Goal: Task Accomplishment & Management: Use online tool/utility

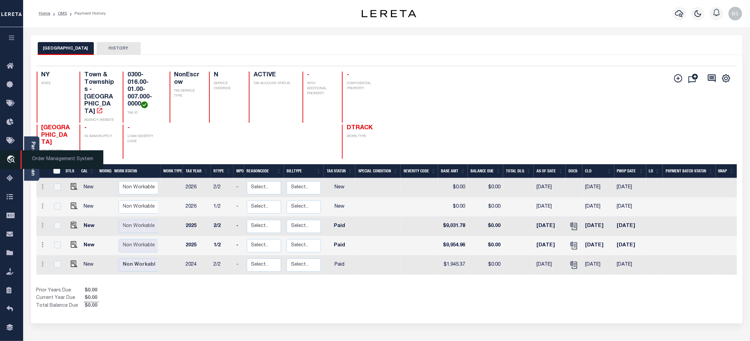
click at [50, 159] on span "Order Management System" at bounding box center [61, 160] width 83 height 19
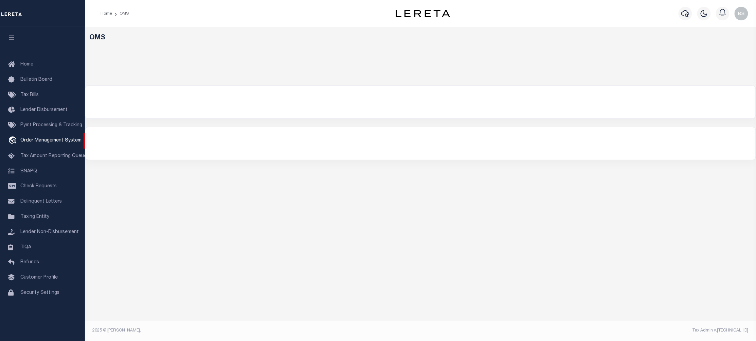
select select "200"
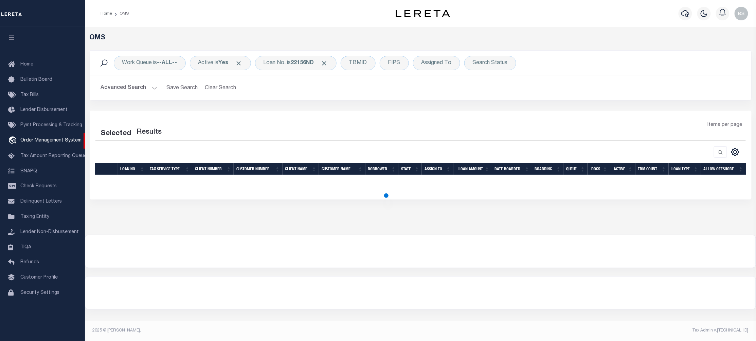
select select "200"
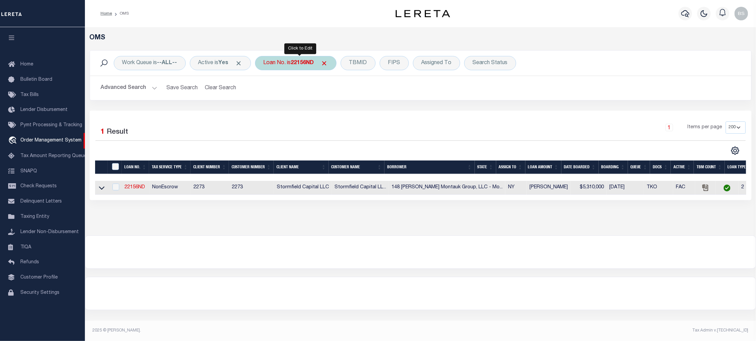
click at [290, 62] on div "Loan No. is 22156ND" at bounding box center [296, 63] width 82 height 14
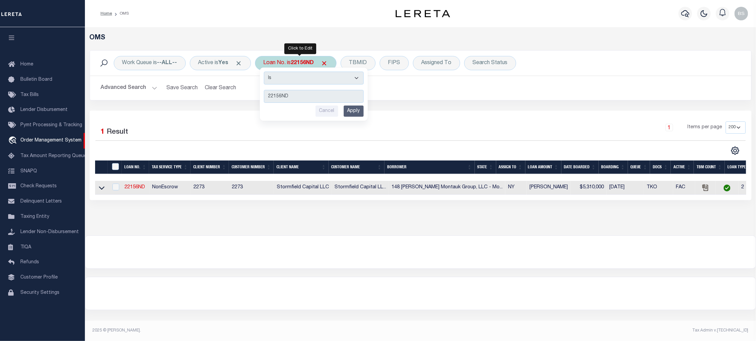
type input "10022439"
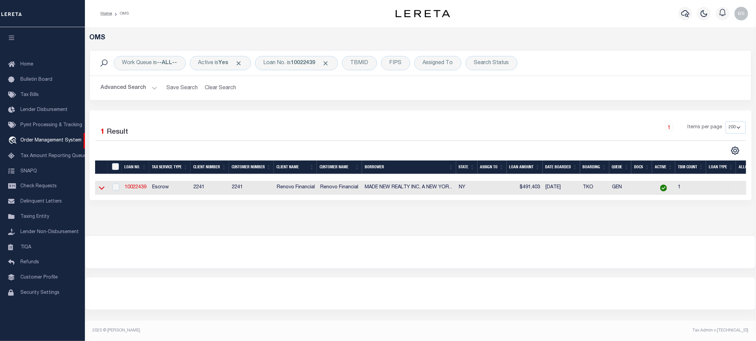
click at [101, 191] on icon at bounding box center [102, 188] width 6 height 7
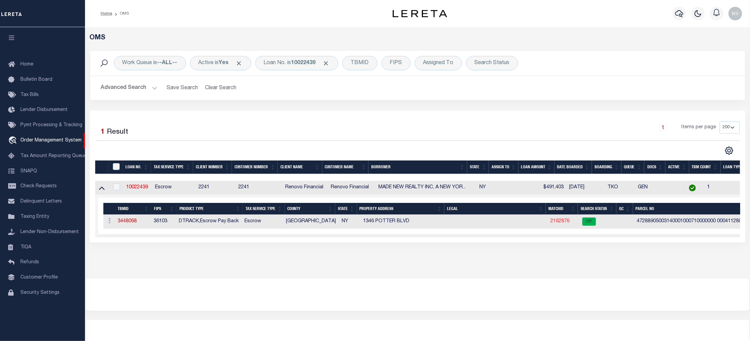
click at [563, 222] on link "2162876" at bounding box center [559, 221] width 19 height 5
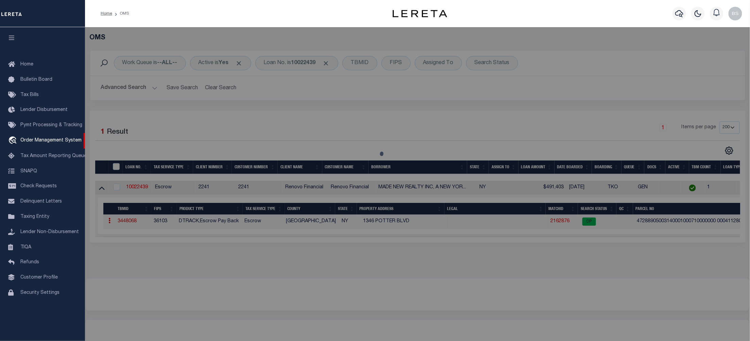
checkbox input "false"
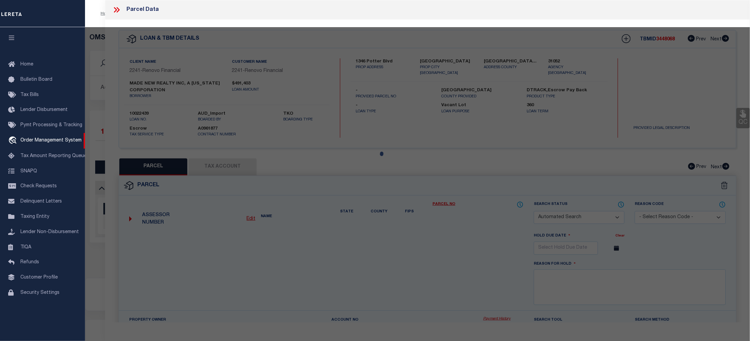
select select "CP"
type input "MADEN W REALTY INC"
select select "ATL"
select select "ADD"
type input "1346 POTTER BLVD"
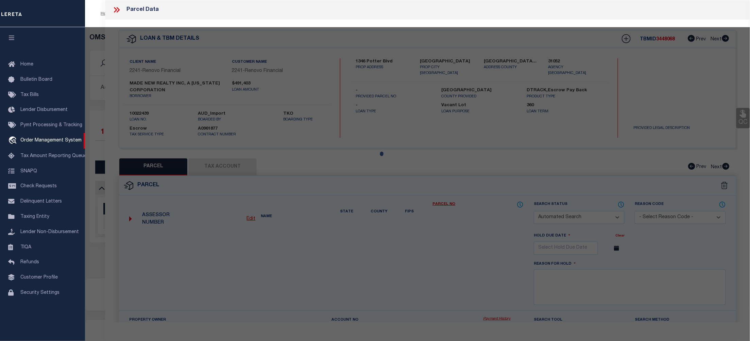
checkbox input "false"
type input "BAY SHORE, NY 11706"
type textarea "X2201461Y186733 T037H00000000"
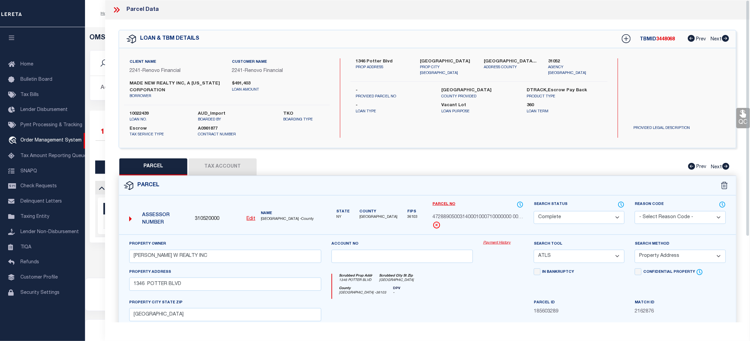
click at [499, 244] on link "Payment History" at bounding box center [503, 244] width 40 height 6
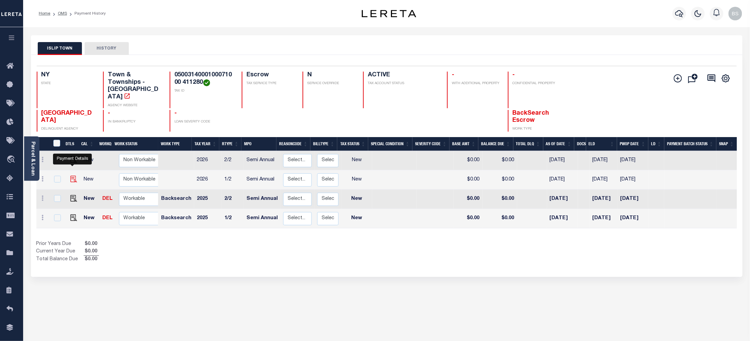
click at [72, 176] on img "" at bounding box center [73, 179] width 7 height 7
checkbox input "true"
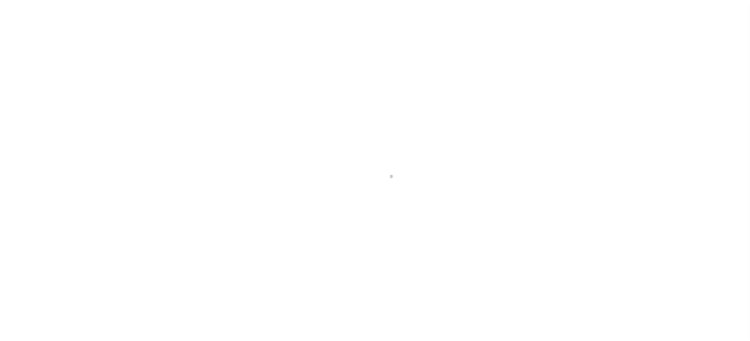
select select "NW2"
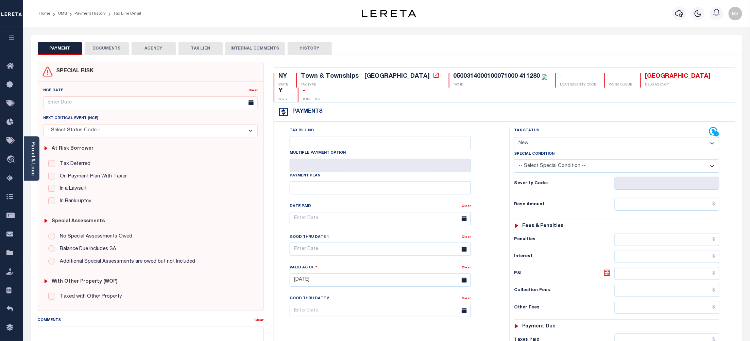
click at [154, 48] on button "AGENCY" at bounding box center [153, 48] width 44 height 13
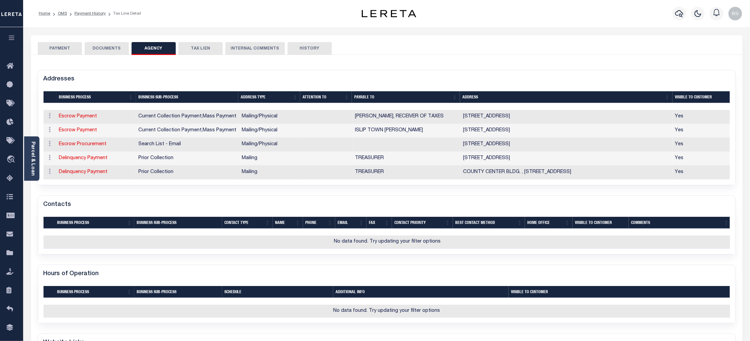
click at [548, 200] on form "Addresses Selected 5 Results Items per page" at bounding box center [387, 263] width 698 height 386
click at [86, 116] on link "Escrow Payment" at bounding box center [78, 116] width 38 height 5
select select "1"
checkbox input "false"
select select
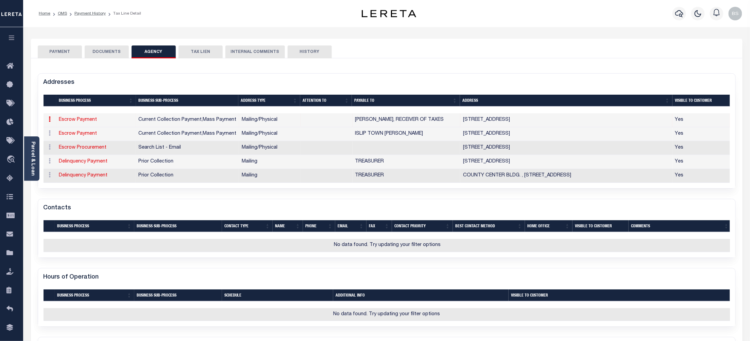
type input "40 NASSAU AVE"
type input "ISLIP"
select select "NY"
type input "11751"
select select "5"
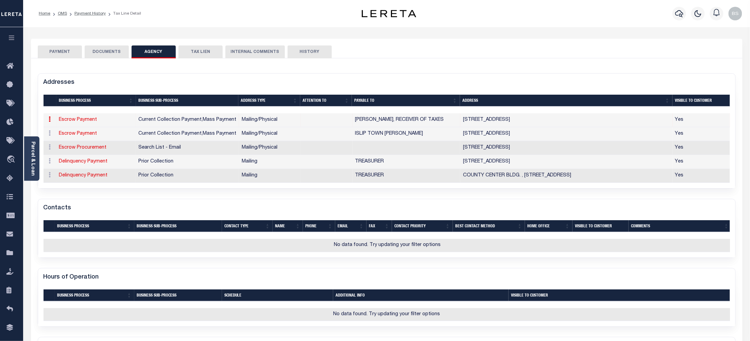
checkbox input "true"
type input "ISLIP TOWN ANDY WITTMAN"
select select "11"
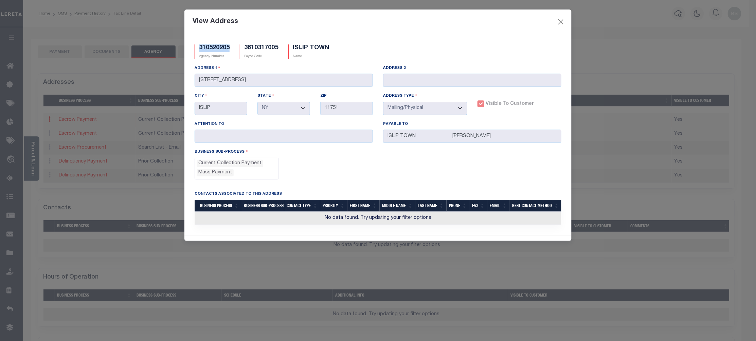
drag, startPoint x: 230, startPoint y: 48, endPoint x: 198, endPoint y: 48, distance: 31.6
click at [198, 48] on div "310520205 Agency Number" at bounding box center [212, 52] width 45 height 15
copy h5 "310520205"
click at [564, 19] on button "Close" at bounding box center [561, 21] width 9 height 9
